Goal: Transaction & Acquisition: Book appointment/travel/reservation

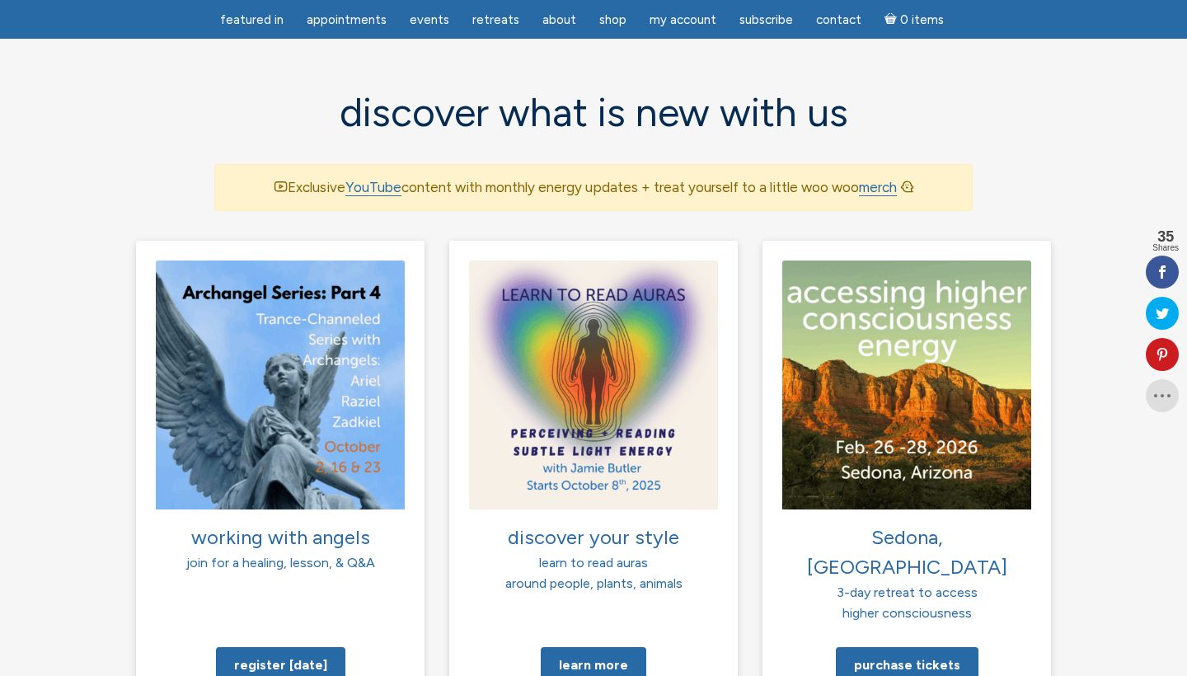
scroll to position [1058, 0]
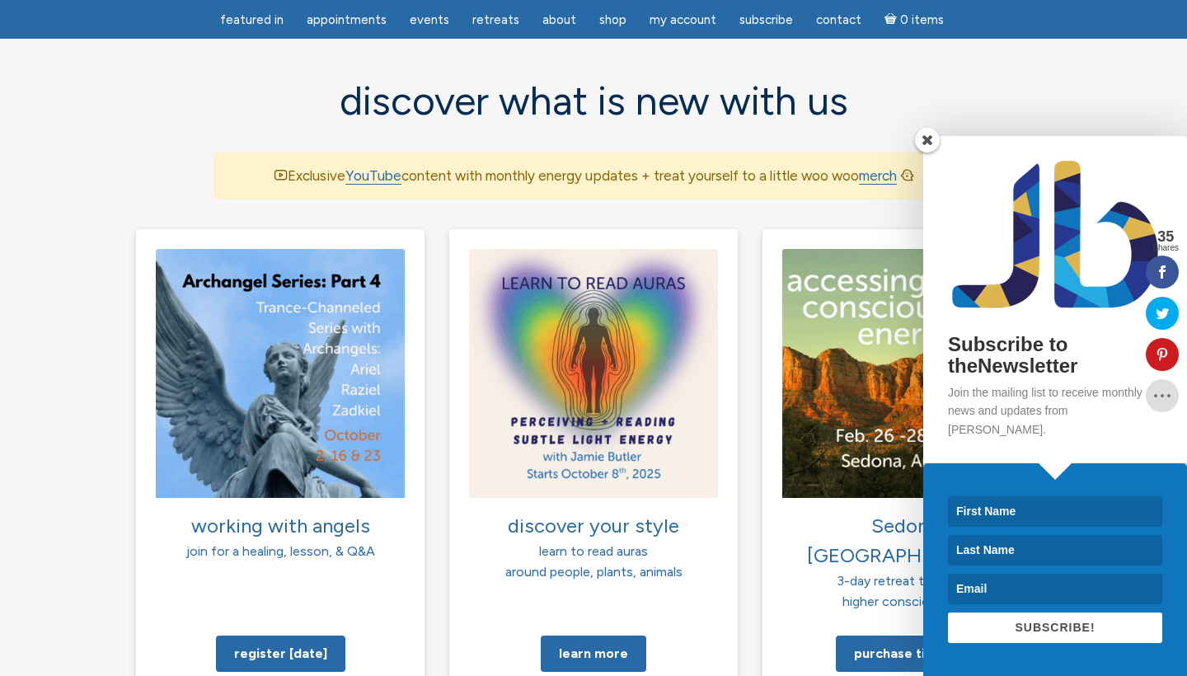
click at [927, 152] on span at bounding box center [927, 140] width 25 height 25
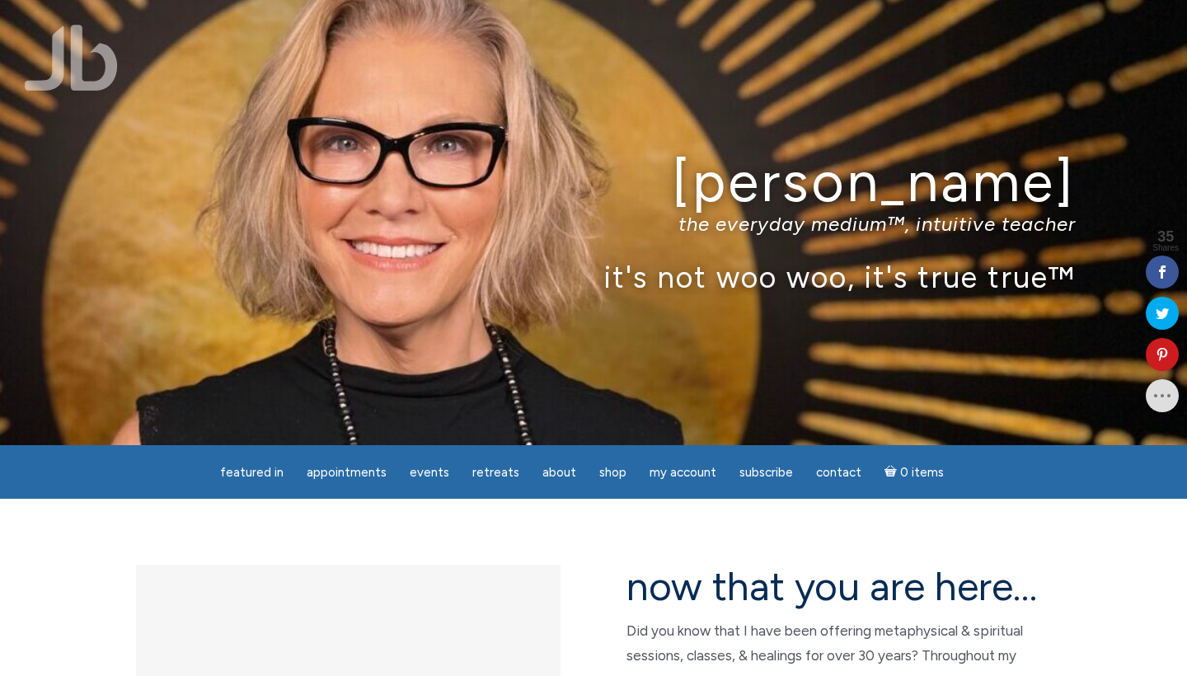
scroll to position [0, 0]
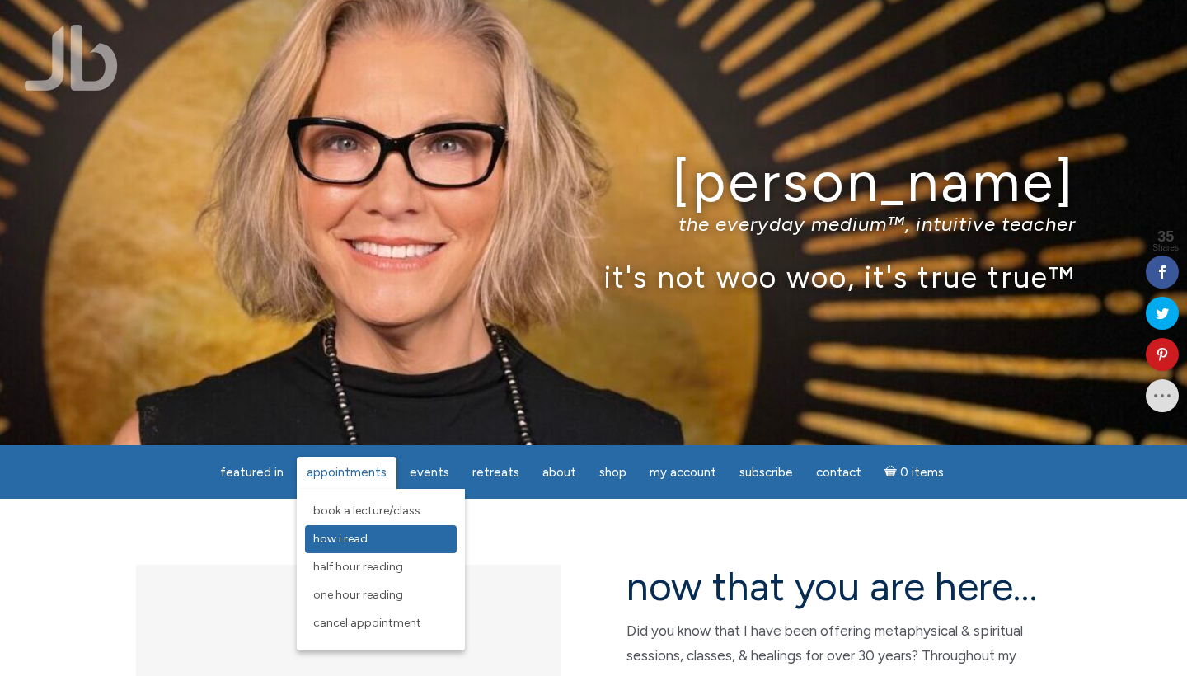
click at [368, 542] on span "How I Read" at bounding box center [340, 539] width 54 height 14
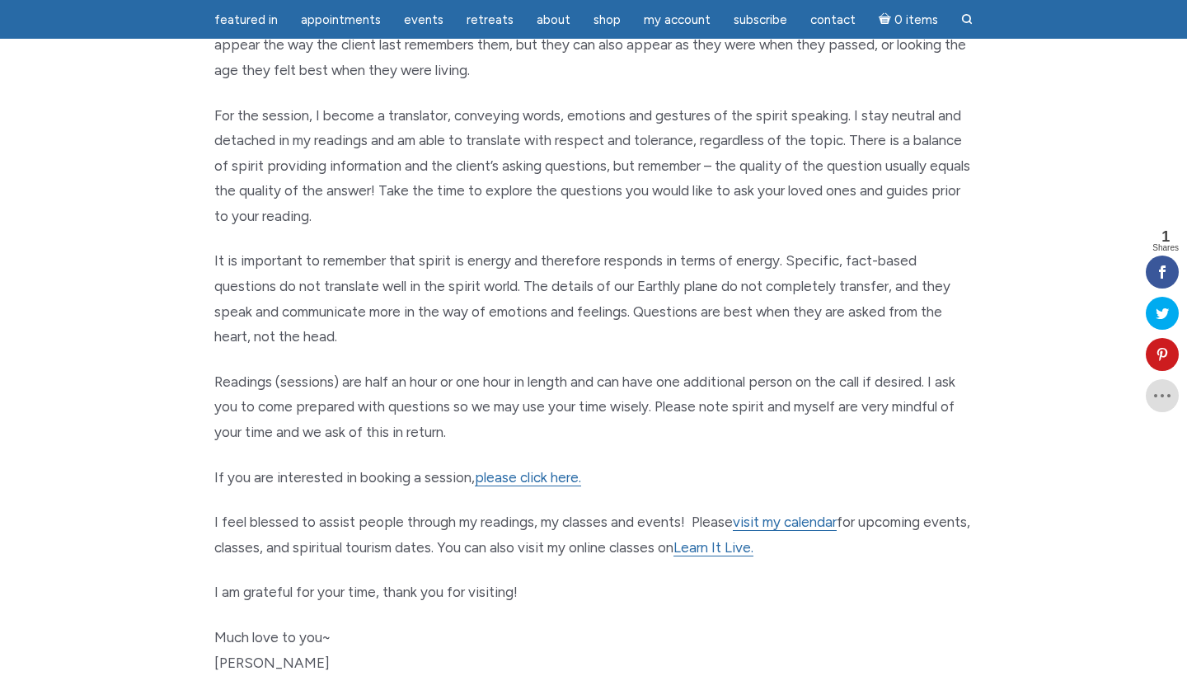
scroll to position [597, 0]
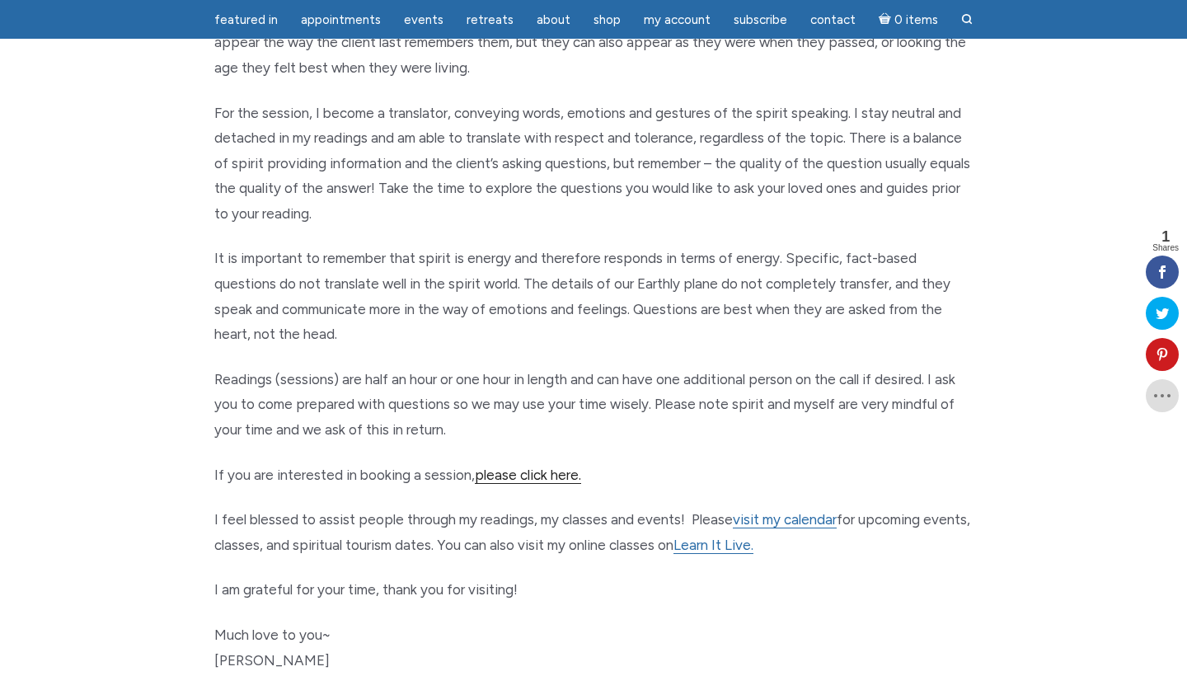
click at [510, 466] on link "please click here." at bounding box center [528, 474] width 106 height 17
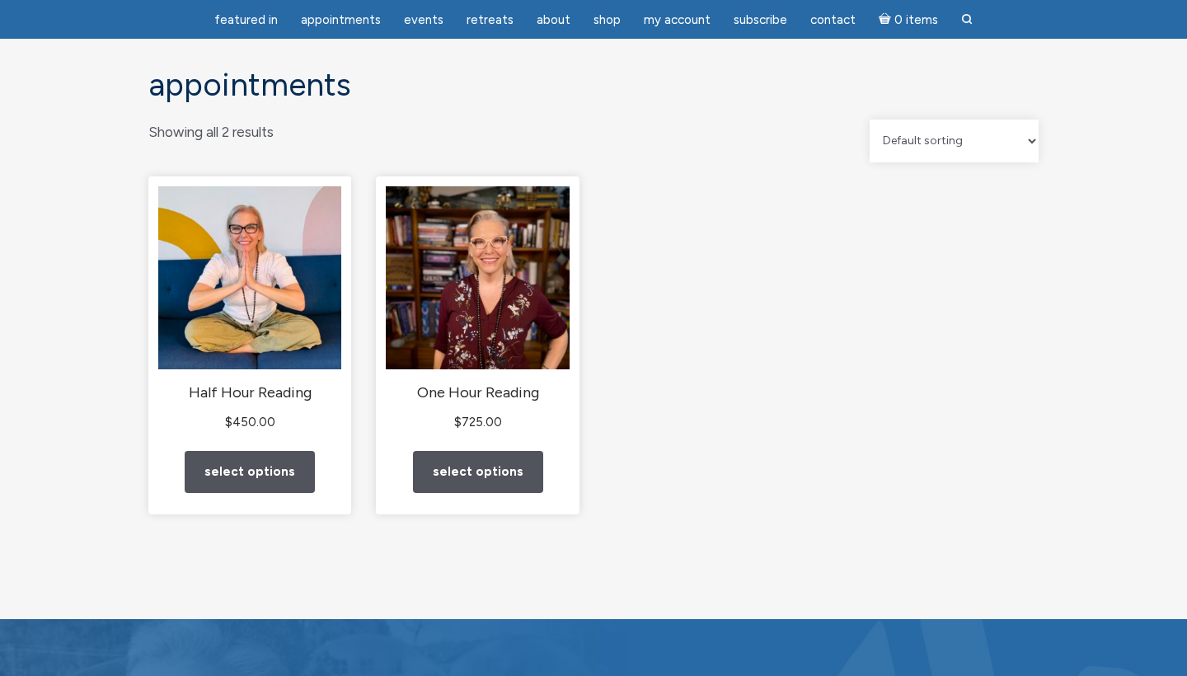
scroll to position [72, 0]
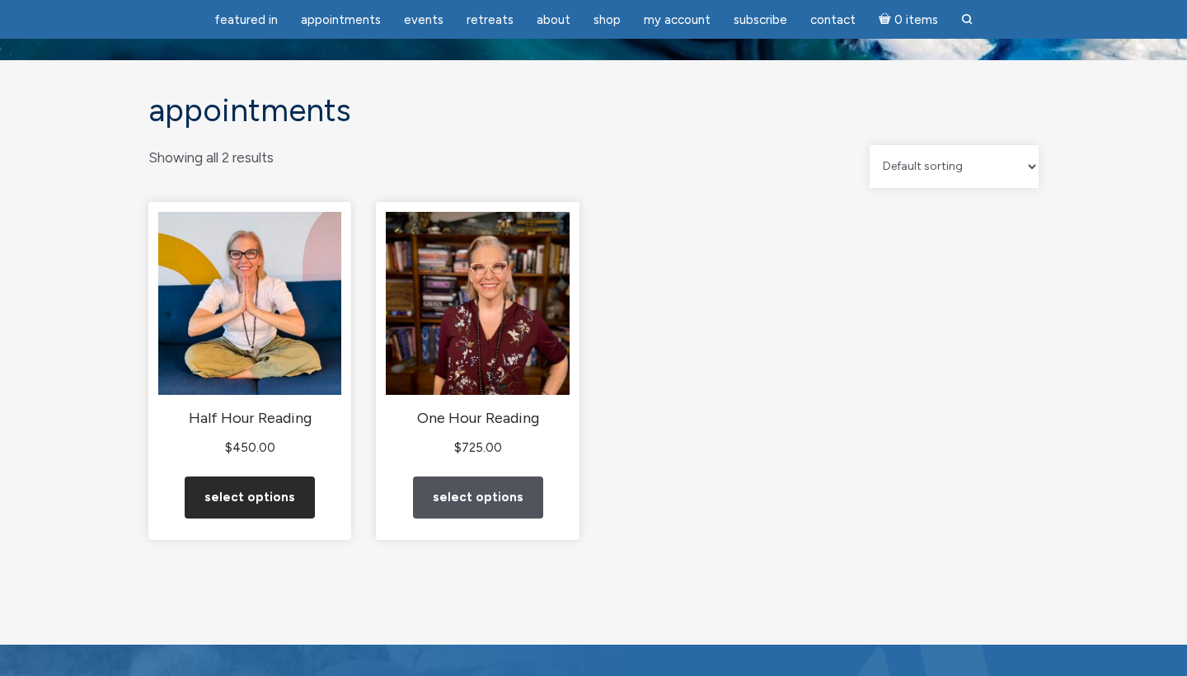
click at [266, 509] on link "Select options" at bounding box center [250, 497] width 130 height 42
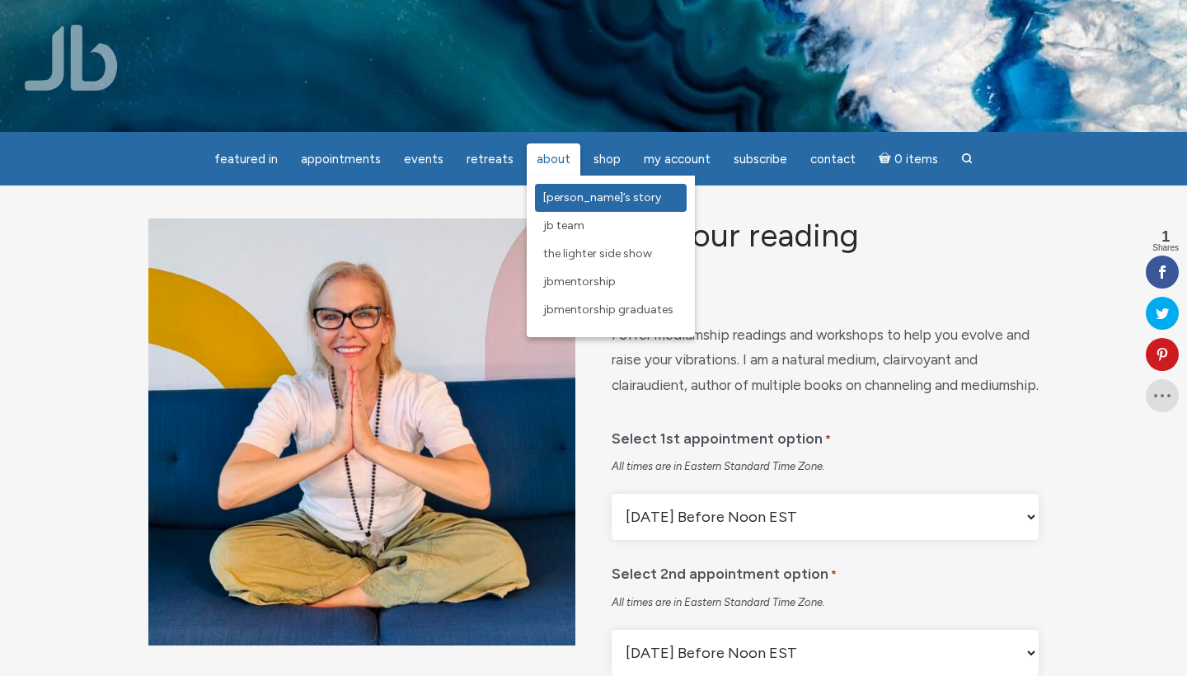
click at [565, 197] on span "[PERSON_NAME]’s Story" at bounding box center [602, 197] width 118 height 14
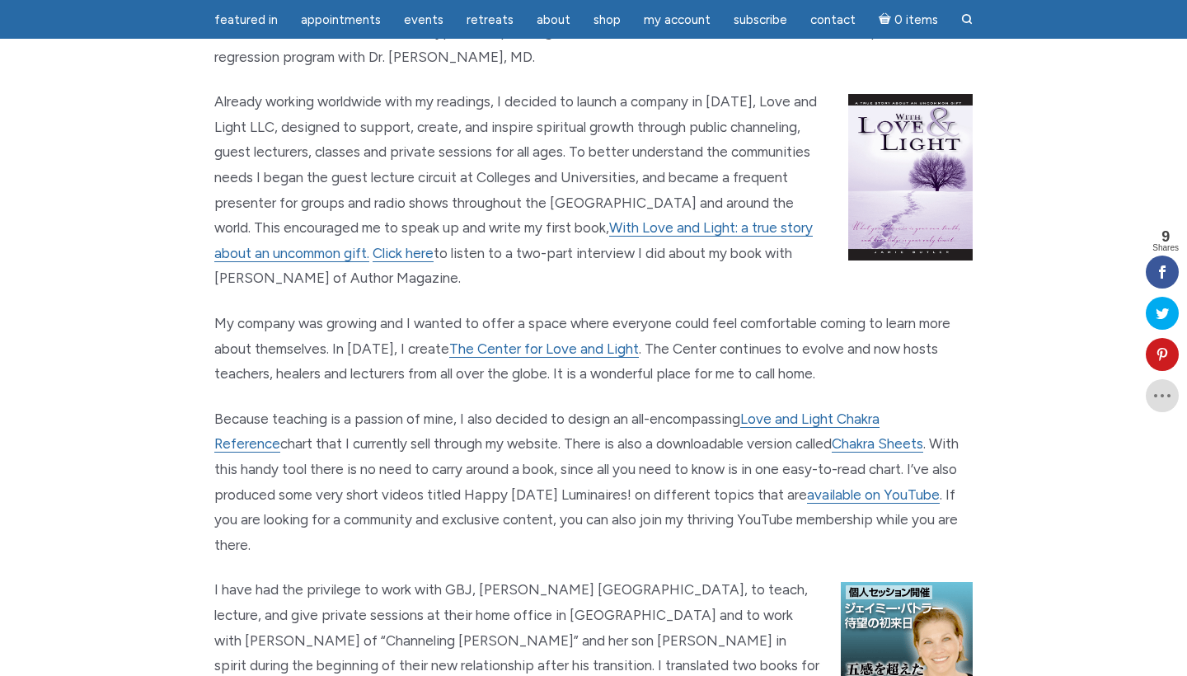
scroll to position [1319, 0]
